Goal: Find contact information: Find contact information

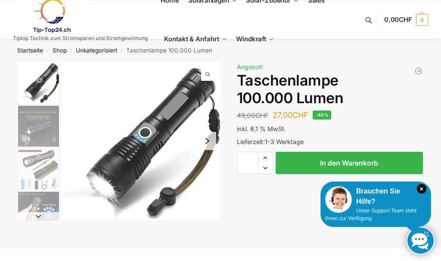
drag, startPoint x: 52, startPoint y: 121, endPoint x: 50, endPoint y: 128, distance: 7.2
click at [50, 128] on img "2 / 6" at bounding box center [38, 126] width 41 height 41
click at [39, 217] on button "Next slide" at bounding box center [38, 216] width 41 height 9
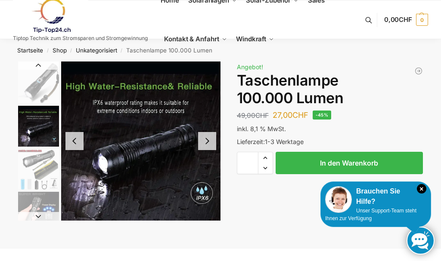
click at [40, 217] on button "Next slide" at bounding box center [38, 216] width 41 height 9
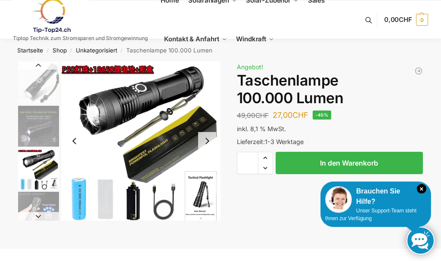
click at [43, 219] on button "Next slide" at bounding box center [38, 216] width 41 height 9
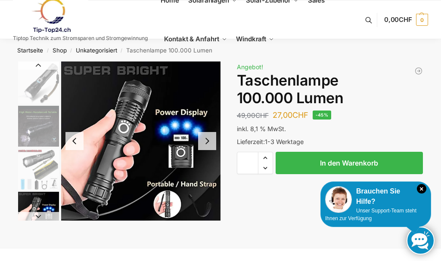
click at [43, 217] on button "Next slide" at bounding box center [38, 216] width 41 height 9
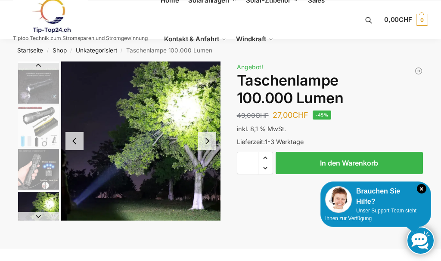
click at [43, 217] on button "Next slide" at bounding box center [38, 216] width 41 height 9
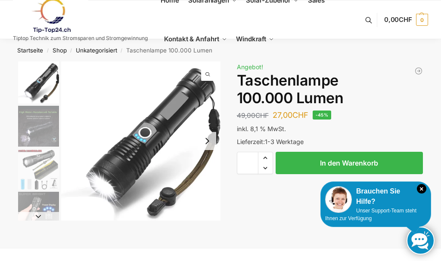
click at [43, 219] on button "Next slide" at bounding box center [38, 216] width 41 height 9
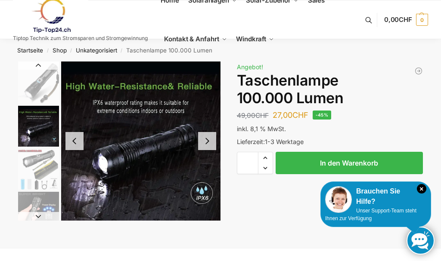
click at [43, 219] on button "Next slide" at bounding box center [38, 216] width 41 height 9
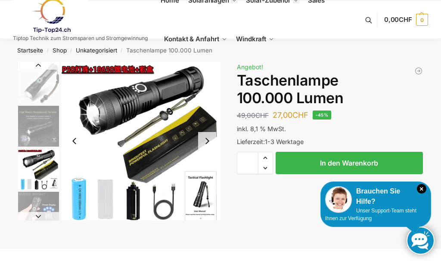
click at [46, 218] on button "Next slide" at bounding box center [38, 216] width 41 height 9
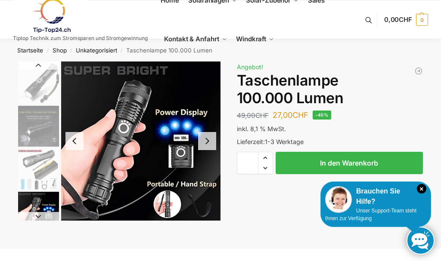
click at [47, 217] on button "Next slide" at bounding box center [38, 216] width 41 height 9
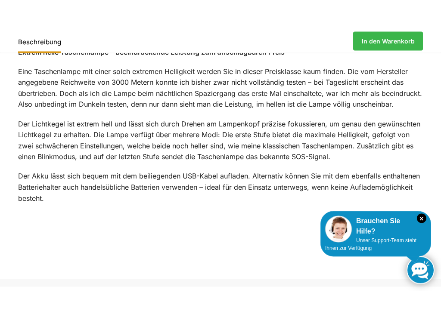
scroll to position [318, 0]
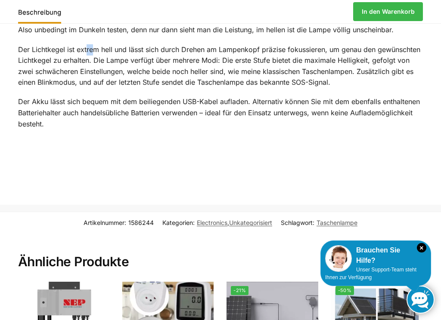
drag, startPoint x: 93, startPoint y: 59, endPoint x: 98, endPoint y: 59, distance: 5.6
click at [99, 59] on p "Der Lichtkegel ist extrem hell und lässt sich durch Drehen am Lampenkopf präzis…" at bounding box center [220, 66] width 405 height 44
click at [108, 36] on p "Eine Taschenlampe mit einer solch extremen Helligkeit werden Sie in dieser Prei…" at bounding box center [220, 14] width 405 height 44
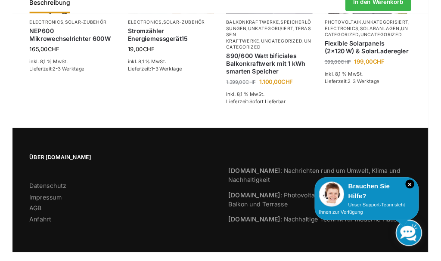
scroll to position [653, 0]
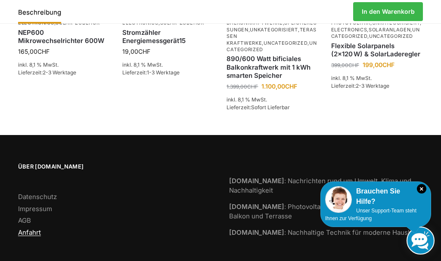
click at [35, 237] on link "Anfahrt" at bounding box center [29, 233] width 23 height 8
